Goal: Task Accomplishment & Management: Use online tool/utility

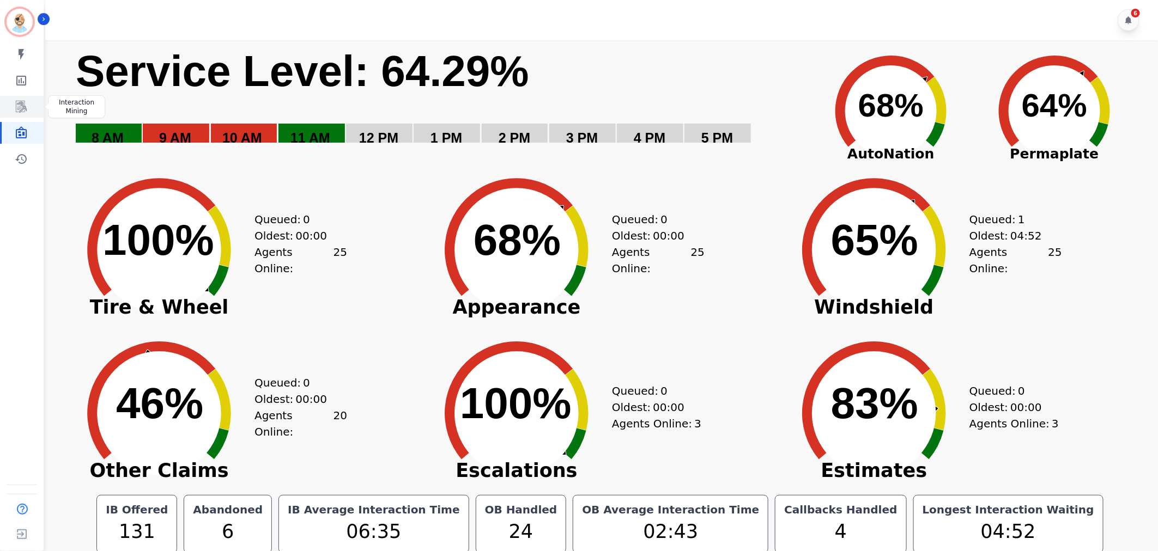
click at [20, 106] on icon "Sidebar" at bounding box center [21, 106] width 13 height 13
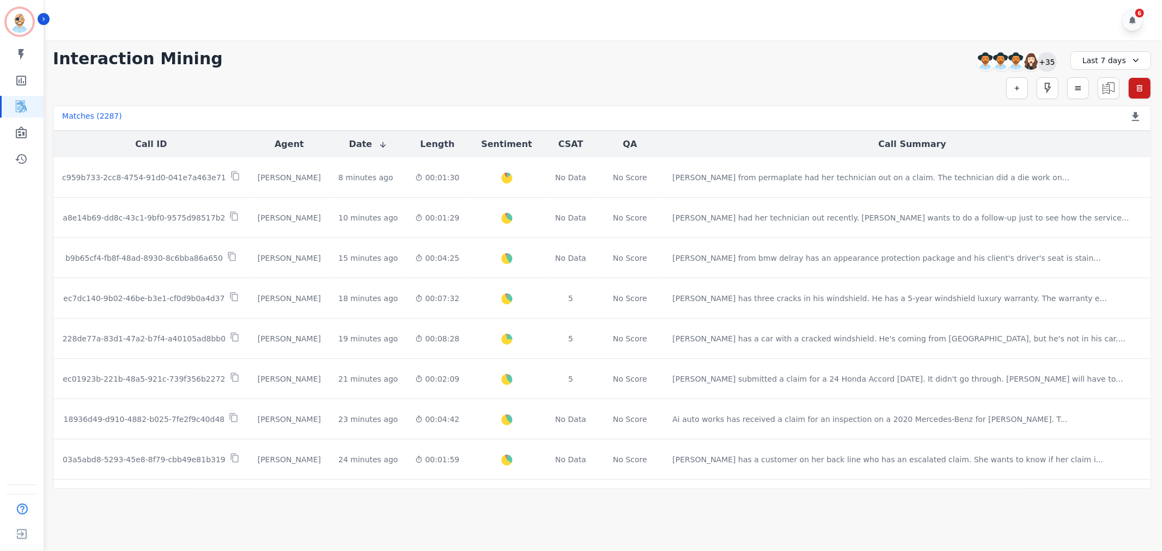
click at [1054, 63] on div "+35" at bounding box center [1047, 61] width 19 height 19
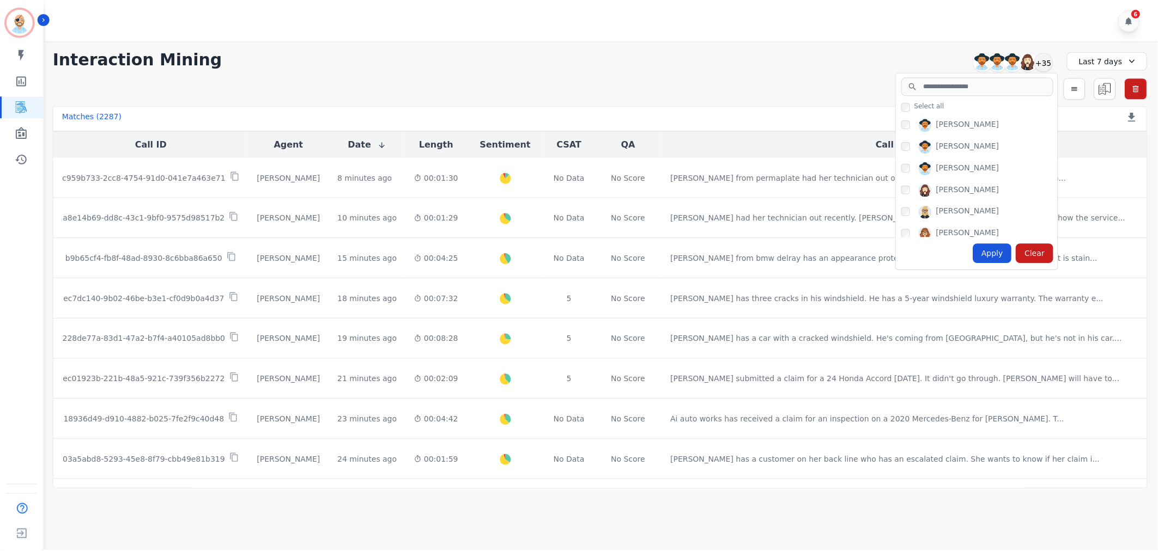
scroll to position [121, 0]
click at [998, 252] on div "Apply" at bounding box center [996, 254] width 39 height 20
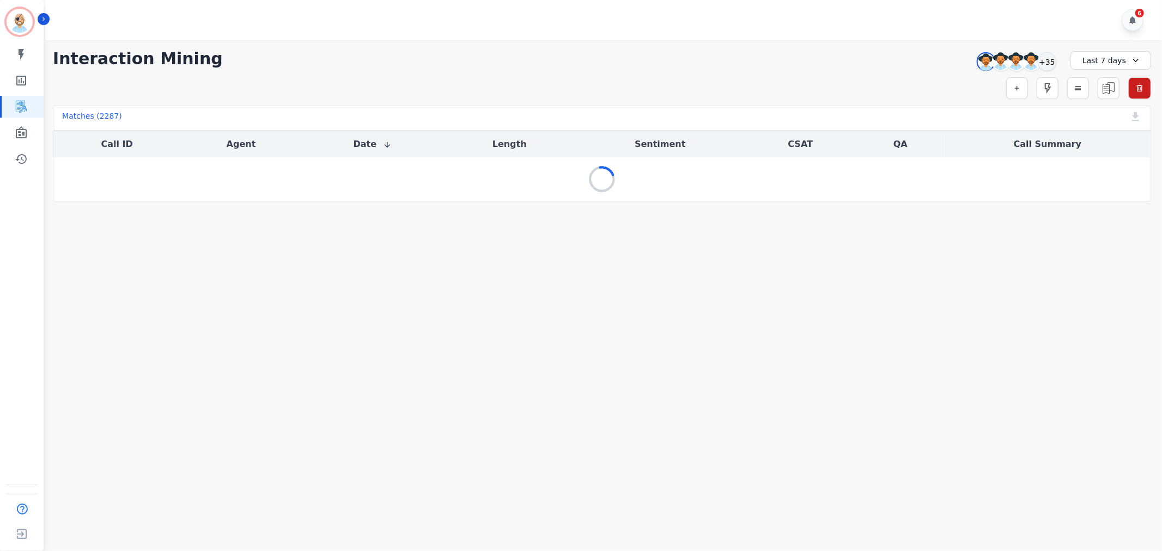
click at [502, 22] on div "6" at bounding box center [605, 20] width 1120 height 40
click at [504, 89] on div "Simple Search Metric Search Advanced Search Saved Rules Clear Filters" at bounding box center [602, 88] width 1099 height 22
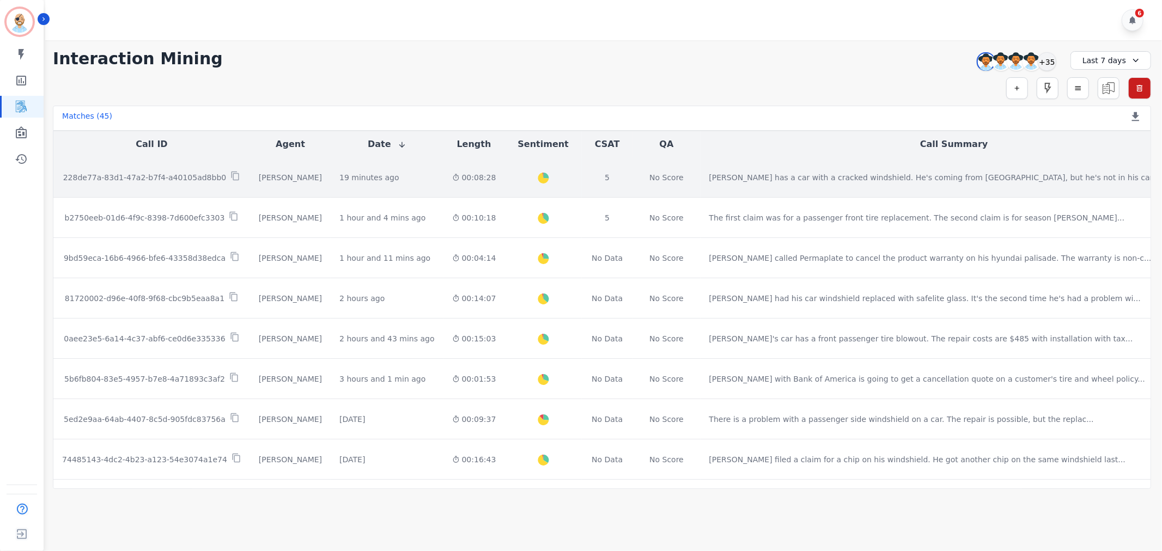
click at [186, 173] on p "228de77a-83d1-47a2-b7f4-a40105ad8bb0" at bounding box center [144, 177] width 163 height 11
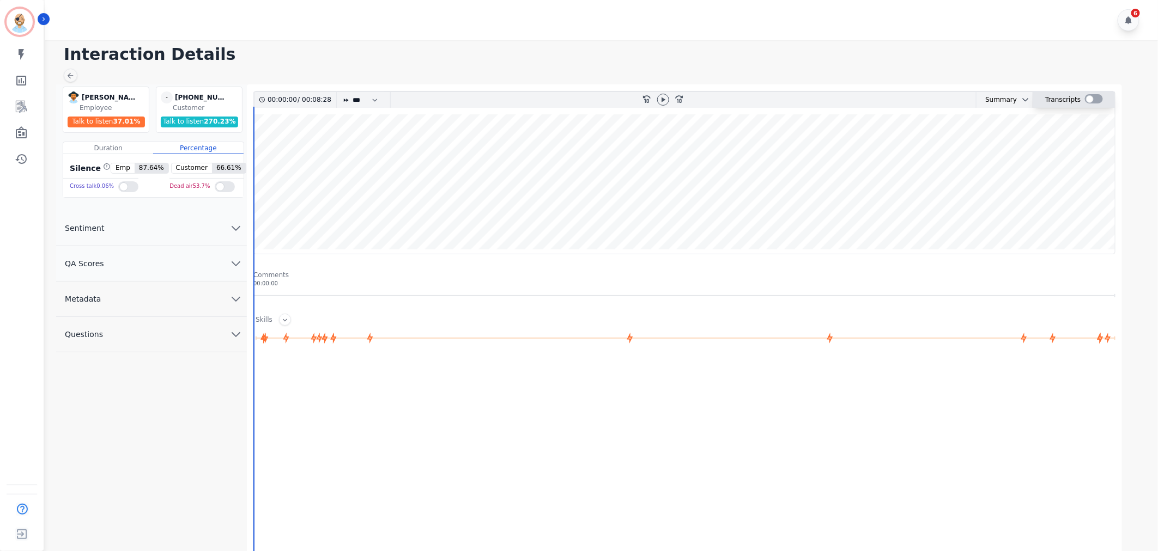
click at [1088, 99] on div at bounding box center [1094, 98] width 18 height 9
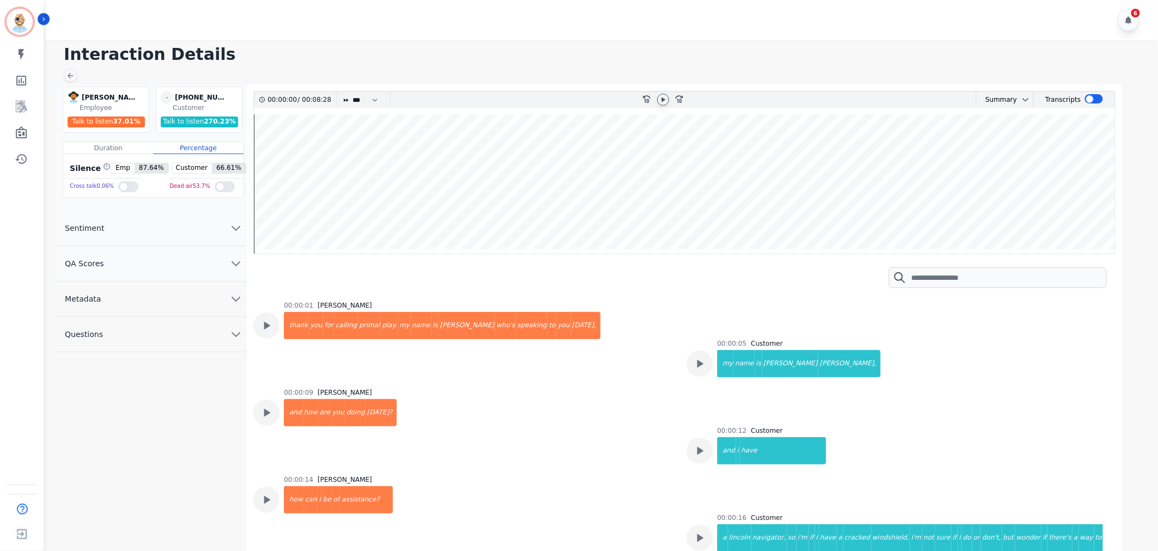
click at [660, 99] on icon at bounding box center [663, 99] width 9 height 9
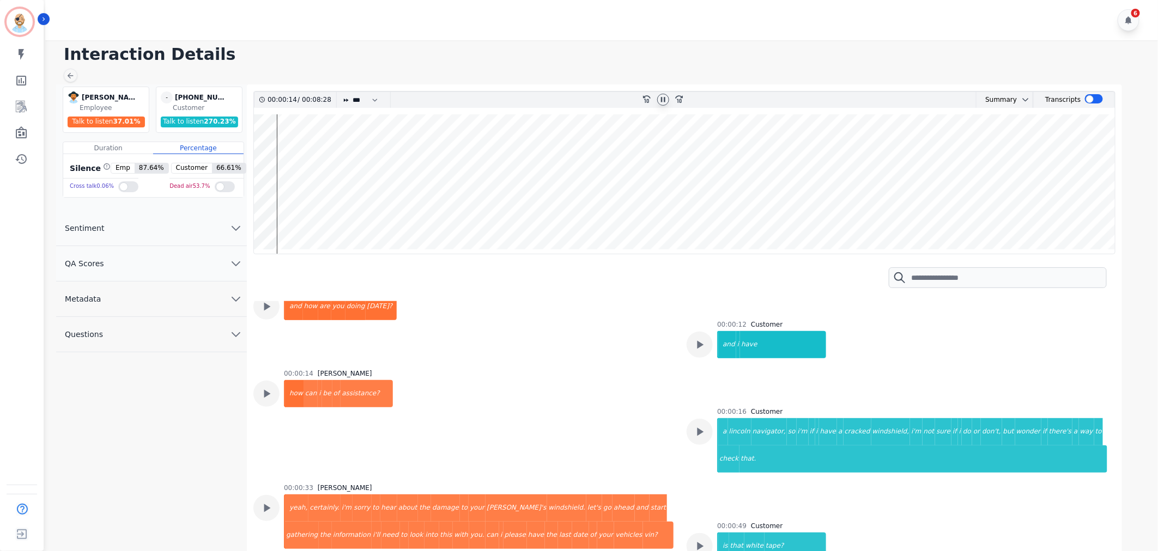
scroll to position [121, 0]
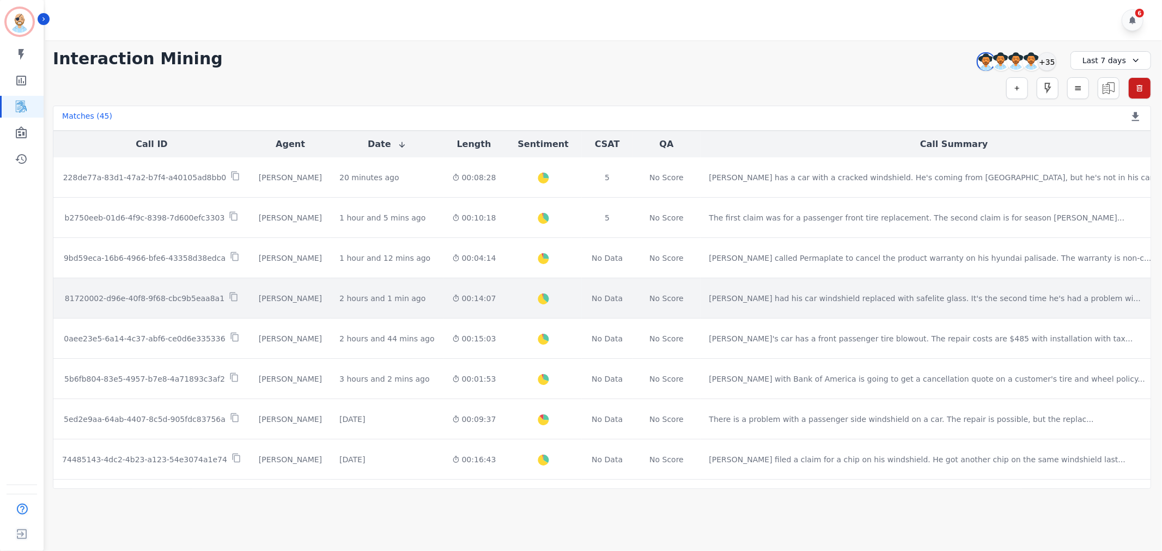
click at [208, 300] on p "81720002-d96e-40f8-9f68-cbc9b5eaa8a1" at bounding box center [145, 298] width 160 height 11
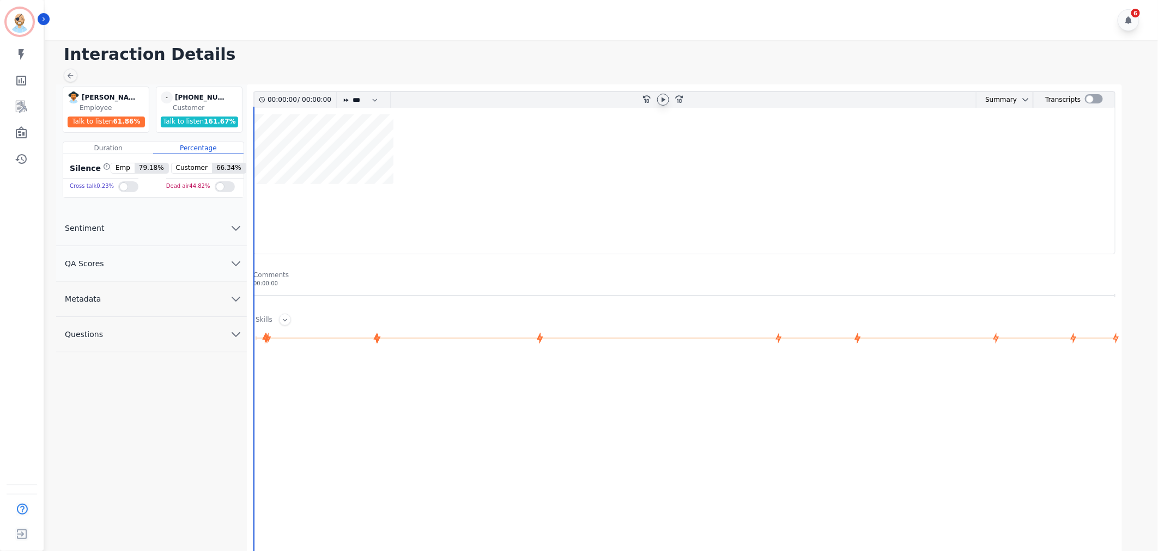
click at [659, 99] on icon at bounding box center [663, 99] width 9 height 9
click at [660, 101] on icon at bounding box center [663, 99] width 9 height 9
click at [661, 101] on icon at bounding box center [663, 99] width 9 height 9
click at [274, 162] on wave at bounding box center [684, 184] width 861 height 140
click at [665, 100] on icon at bounding box center [663, 99] width 9 height 9
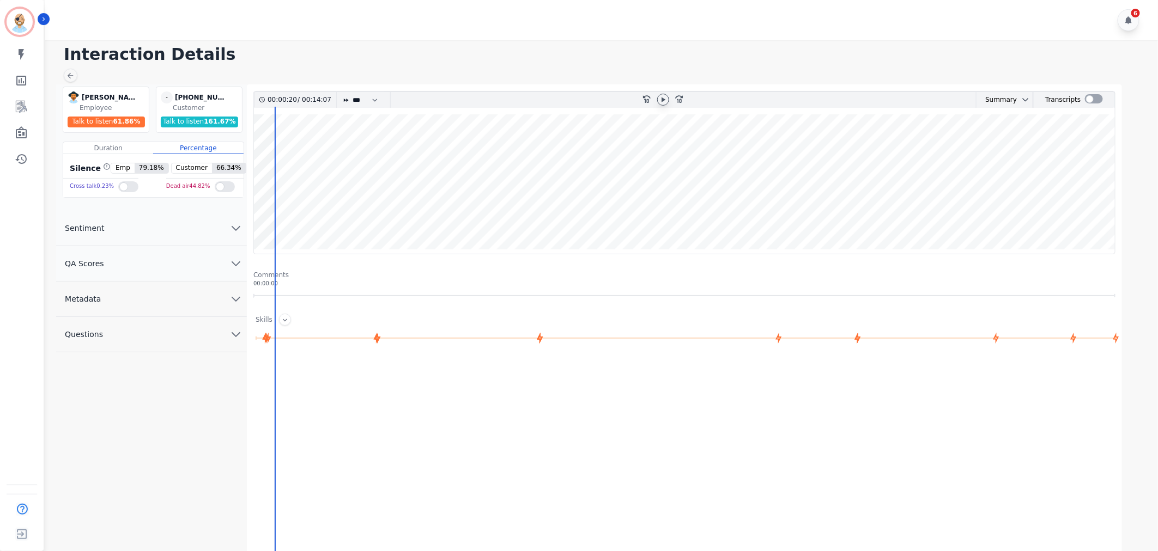
click at [665, 100] on icon at bounding box center [663, 99] width 9 height 9
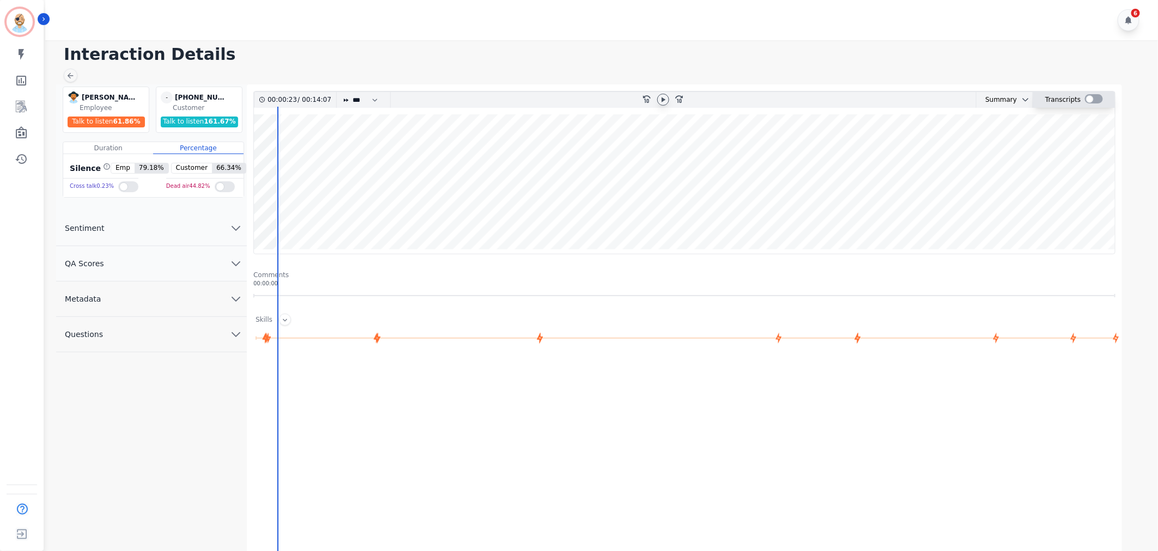
click at [1095, 96] on div at bounding box center [1094, 98] width 18 height 9
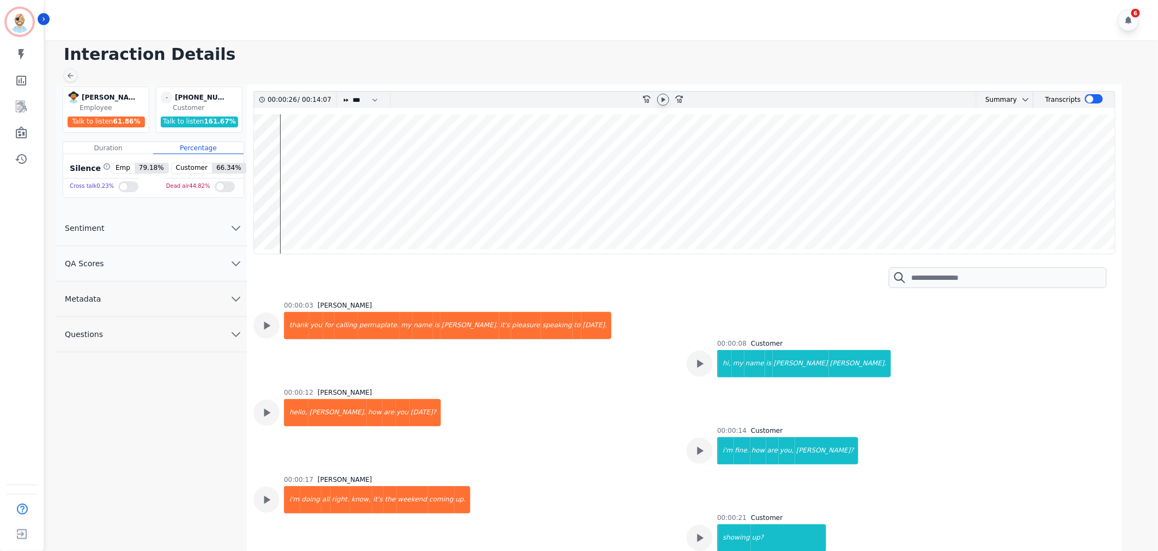
click at [661, 97] on icon at bounding box center [663, 99] width 9 height 9
click at [485, 28] on div "6" at bounding box center [603, 20] width 1116 height 40
click at [665, 199] on wave at bounding box center [684, 184] width 861 height 140
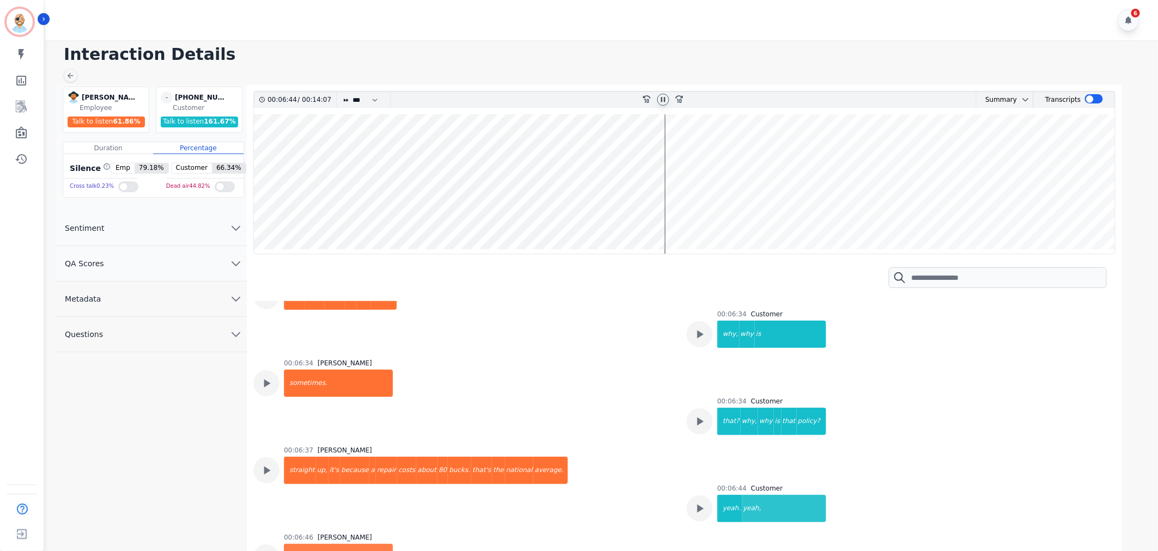
click at [668, 100] on div at bounding box center [663, 100] width 12 height 12
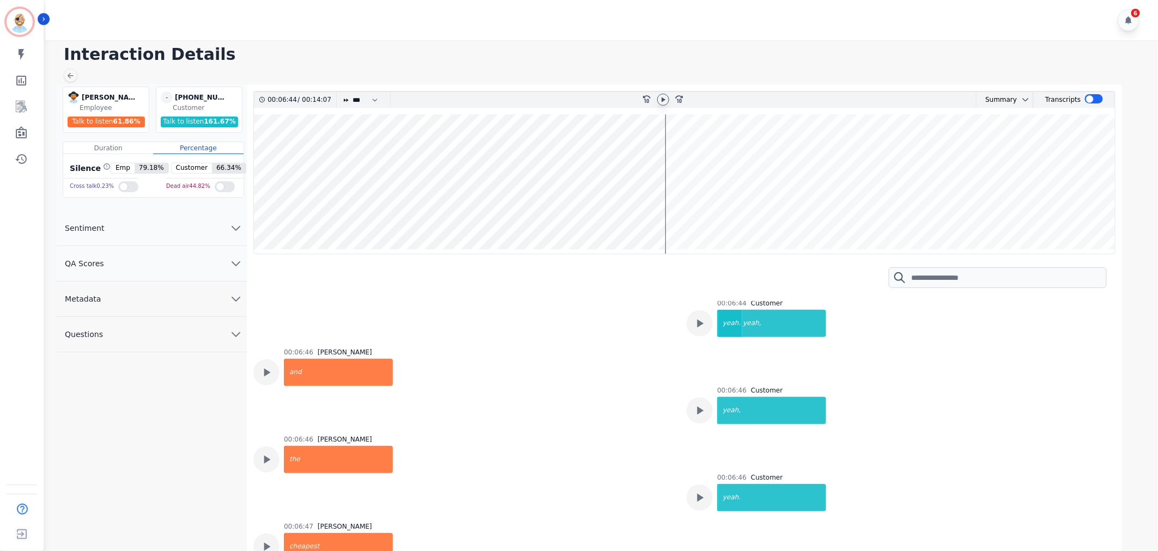
scroll to position [4312, 0]
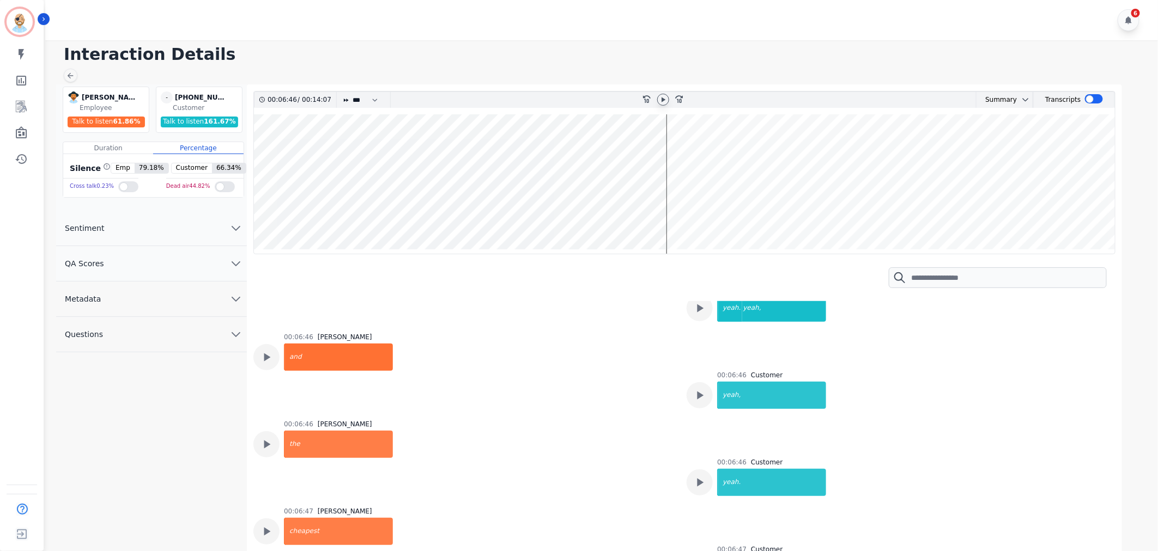
click at [668, 100] on div at bounding box center [663, 100] width 12 height 12
